Goal: Information Seeking & Learning: Learn about a topic

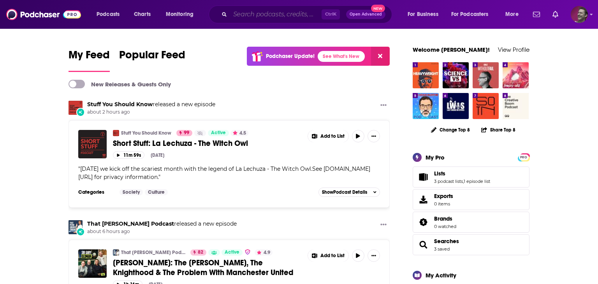
click at [254, 19] on input "Search podcasts, credits, & more..." at bounding box center [276, 14] width 92 height 12
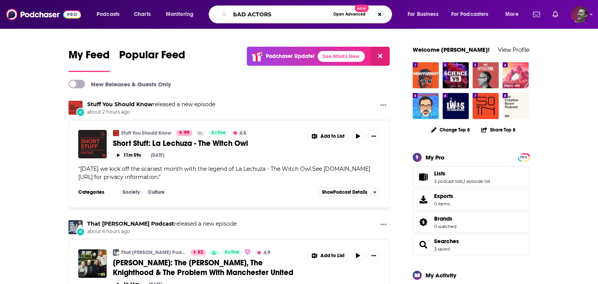
type input "bAD ACTORS"
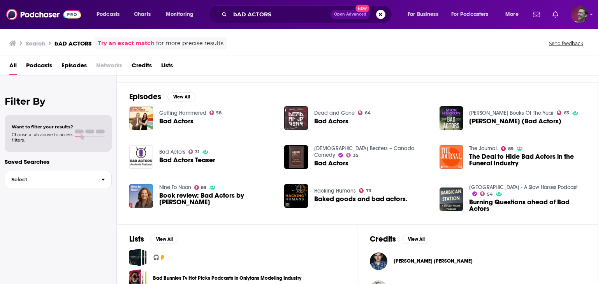
scroll to position [107, 0]
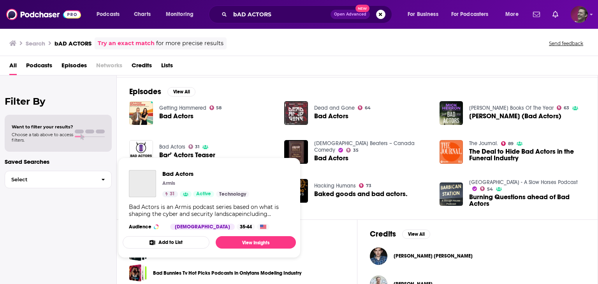
click at [166, 147] on link "Bad Actors" at bounding box center [172, 147] width 26 height 7
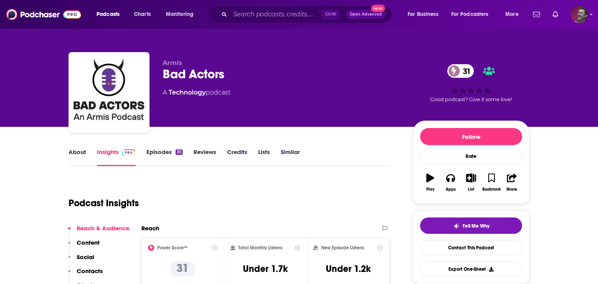
click at [165, 152] on link "Episodes 35" at bounding box center [164, 157] width 36 height 18
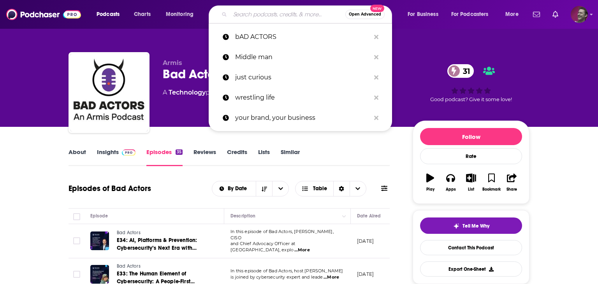
click at [259, 16] on input "Search podcasts, credits, & more..." at bounding box center [287, 14] width 115 height 12
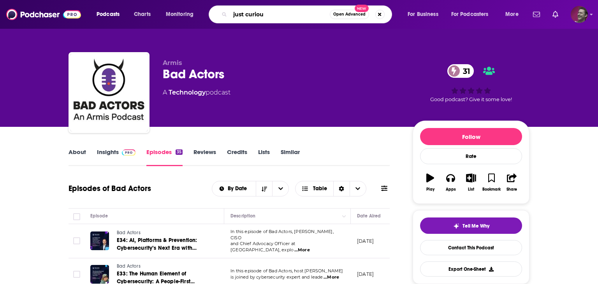
type input "just curious"
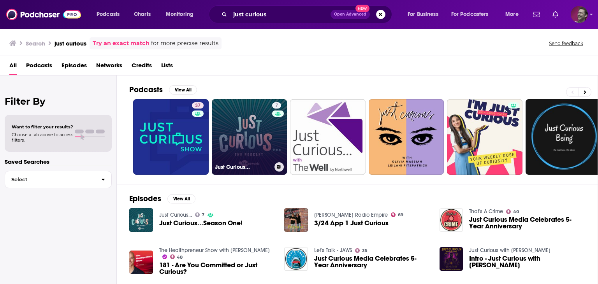
click at [249, 125] on link "7 Just Curious..." at bounding box center [250, 137] width 76 height 76
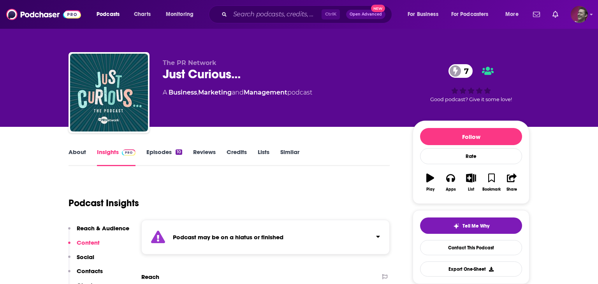
click at [159, 155] on link "Episodes 10" at bounding box center [164, 157] width 36 height 18
